Goal: Task Accomplishment & Management: Manage account settings

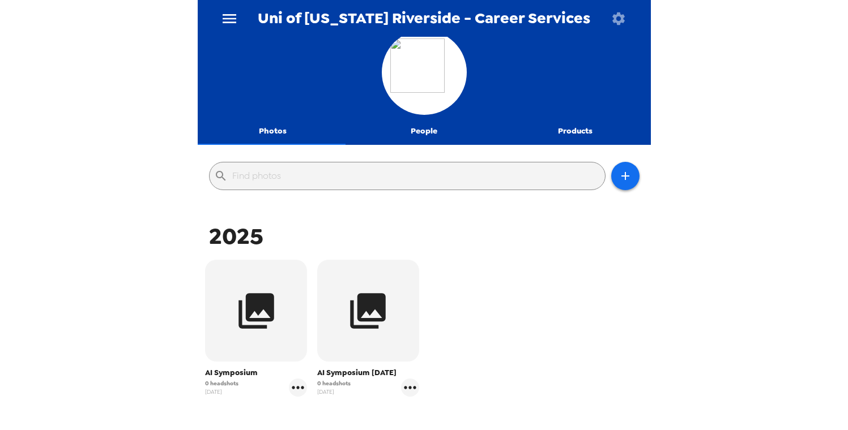
scroll to position [16, 0]
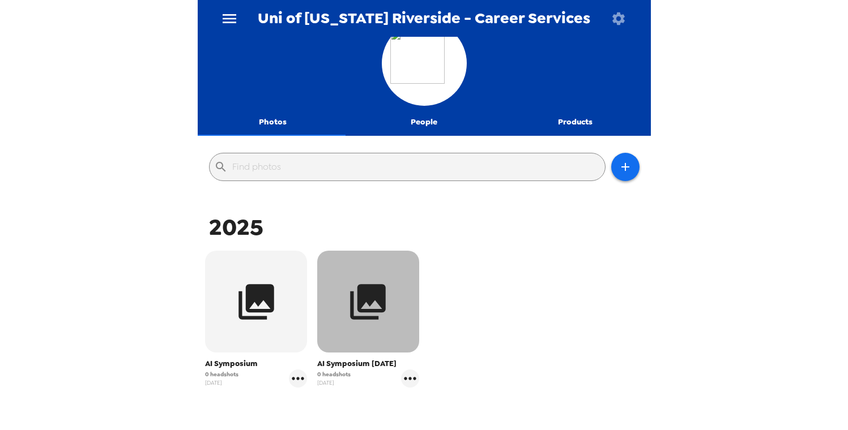
click at [390, 321] on button "button" at bounding box center [368, 302] width 102 height 102
click at [390, 322] on body "Uni of [US_STATE] Riverside - Career Services Photos People Products ​ 2025 AI …" at bounding box center [424, 215] width 848 height 430
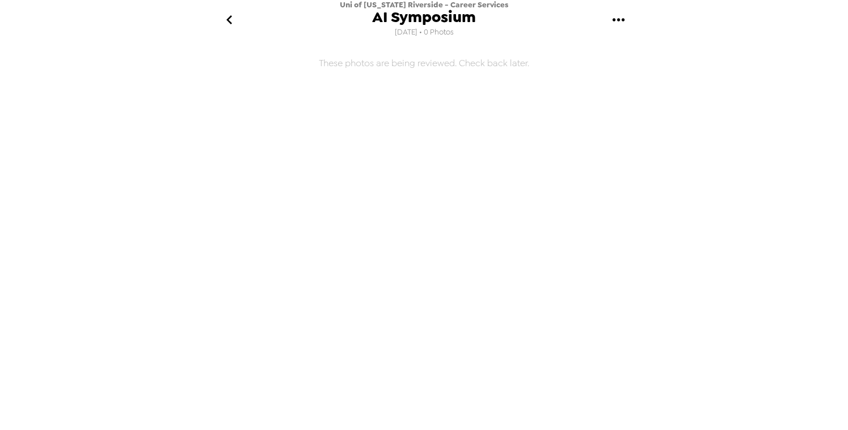
click at [233, 23] on icon "go back" at bounding box center [229, 20] width 18 height 18
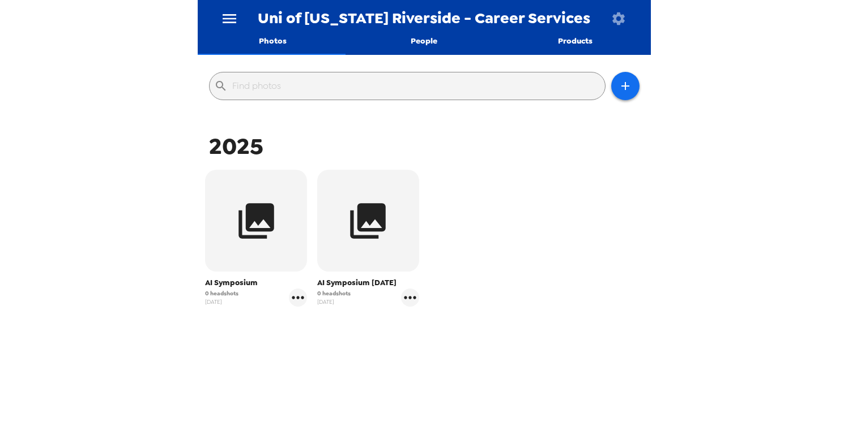
scroll to position [98, 0]
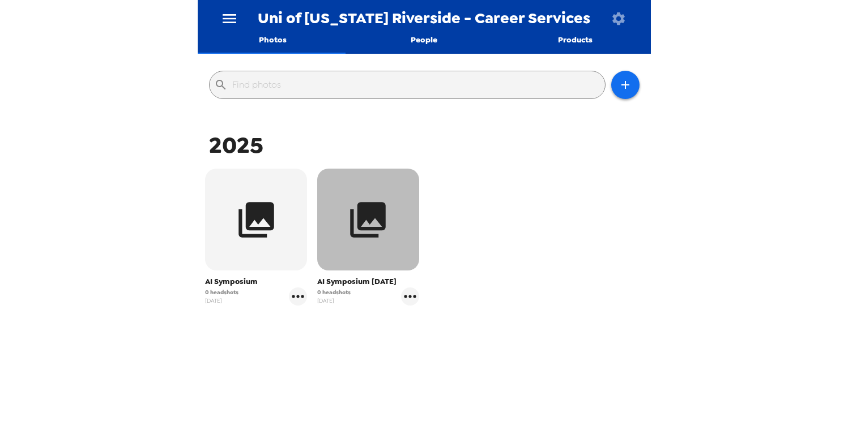
click at [388, 223] on button "button" at bounding box center [368, 220] width 102 height 102
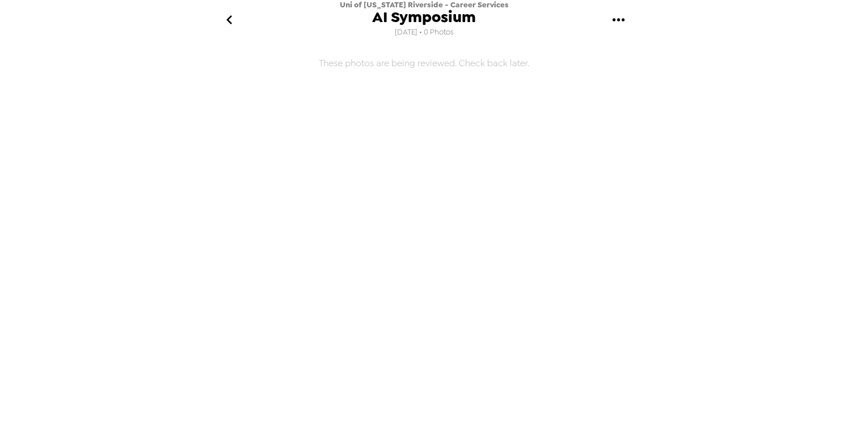
click at [620, 19] on icon "gallery menu" at bounding box center [618, 20] width 18 height 18
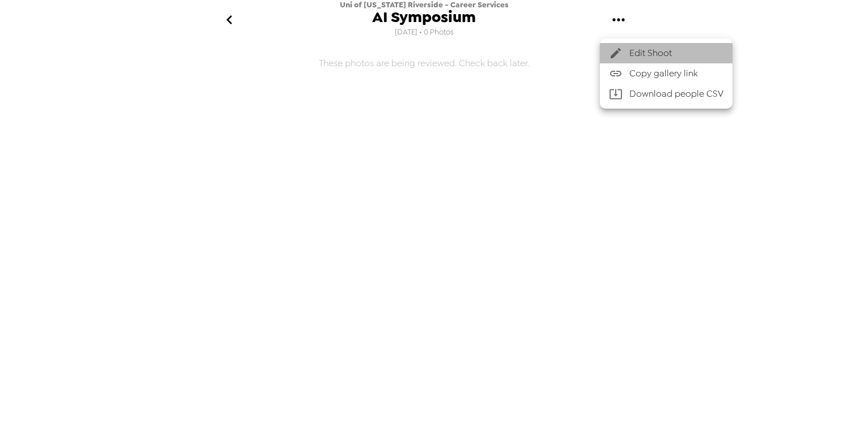
click at [665, 55] on span "Edit Shoot" at bounding box center [676, 53] width 94 height 14
